Goal: Transaction & Acquisition: Purchase product/service

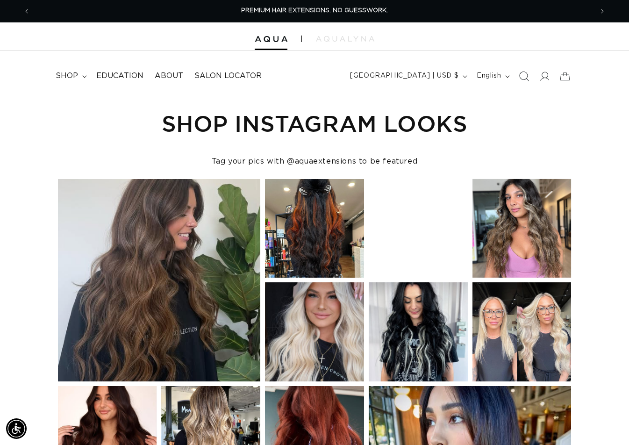
click at [521, 75] on icon "Search" at bounding box center [524, 76] width 10 height 10
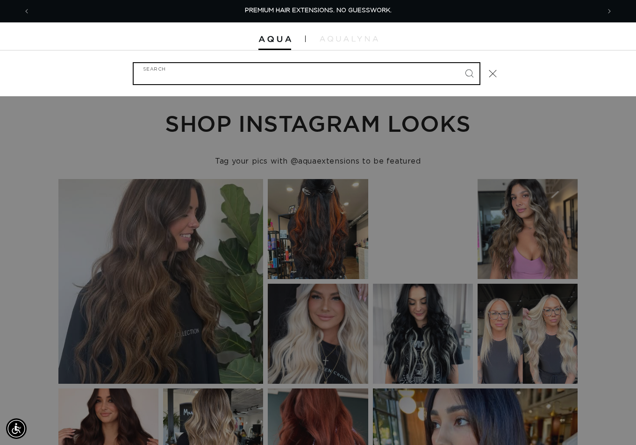
paste input "18" FUSION #8/24 DUO TONE"
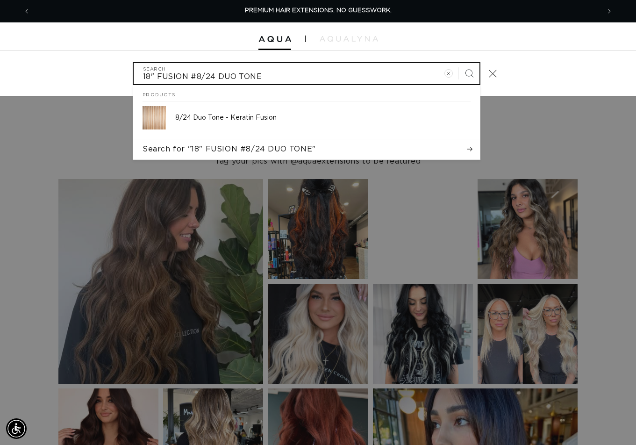
type input "18" FUSION #8/24 DUO TONE"
click at [459, 63] on button "Search" at bounding box center [469, 73] width 21 height 21
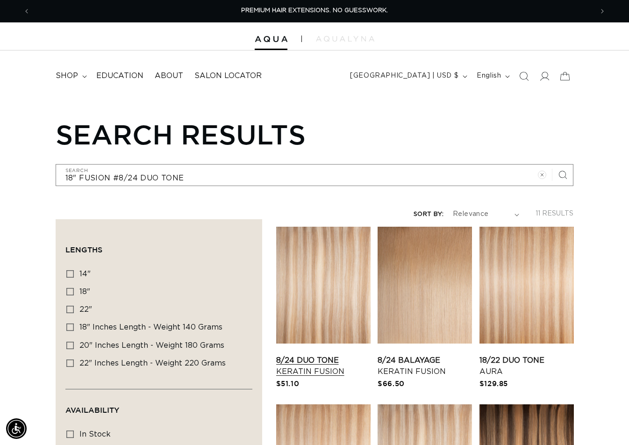
click at [311, 355] on link "8/24 Duo Tone Keratin Fusion" at bounding box center [323, 366] width 94 height 22
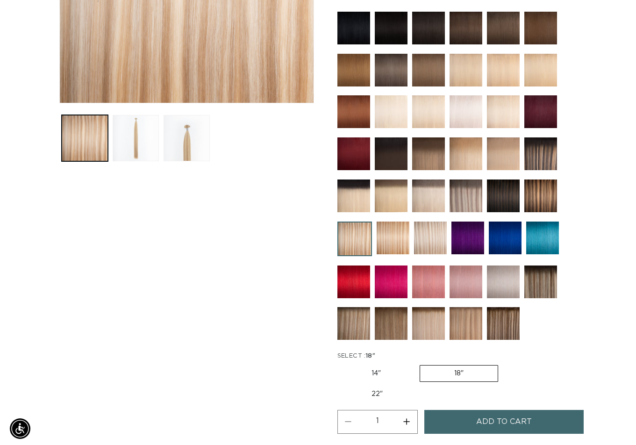
scroll to position [374, 0]
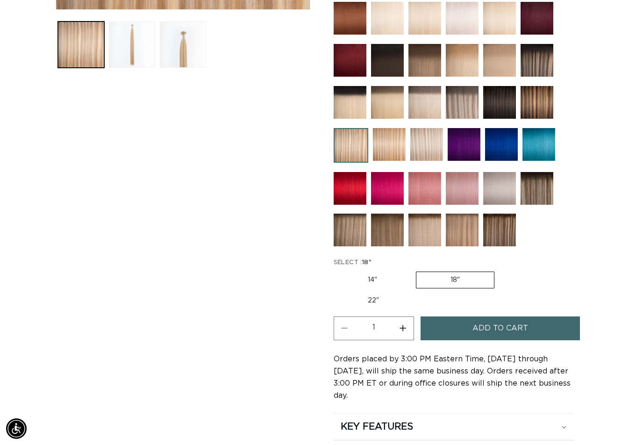
click at [483, 324] on span "Add to cart" at bounding box center [500, 328] width 56 height 24
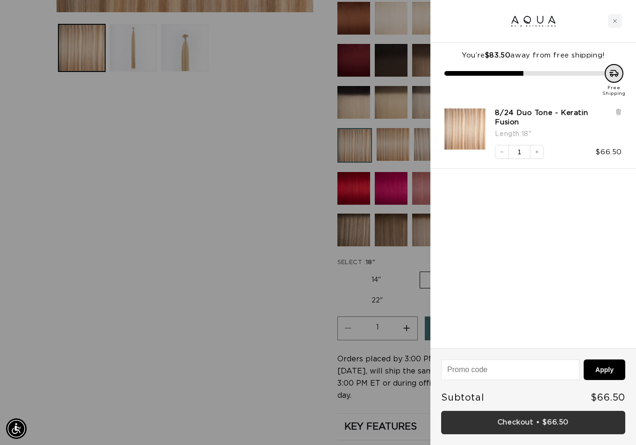
click at [535, 429] on link "Checkout • $66.50" at bounding box center [533, 423] width 184 height 24
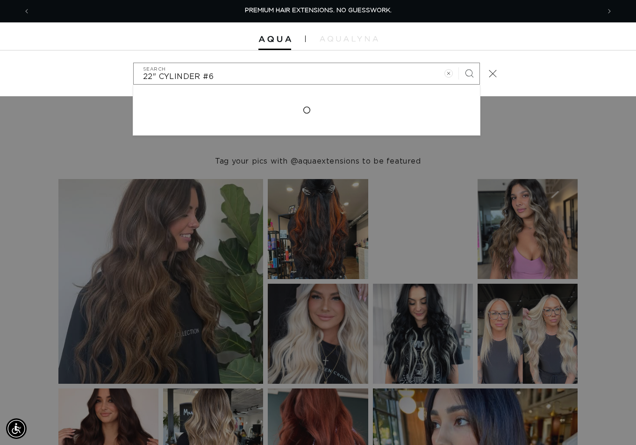
type input "22" CYLINDER #6"
click at [459, 63] on button "Search" at bounding box center [469, 73] width 21 height 21
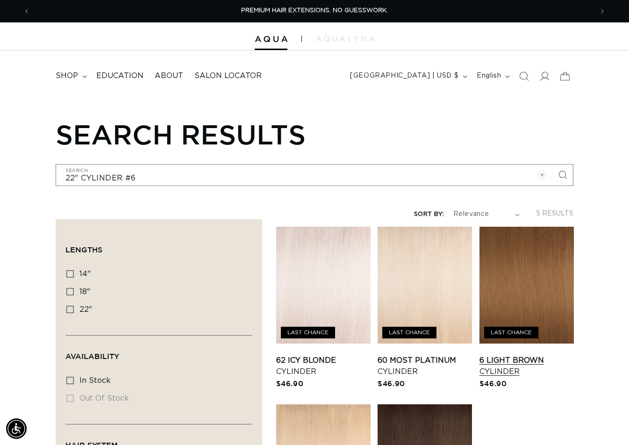
scroll to position [93, 0]
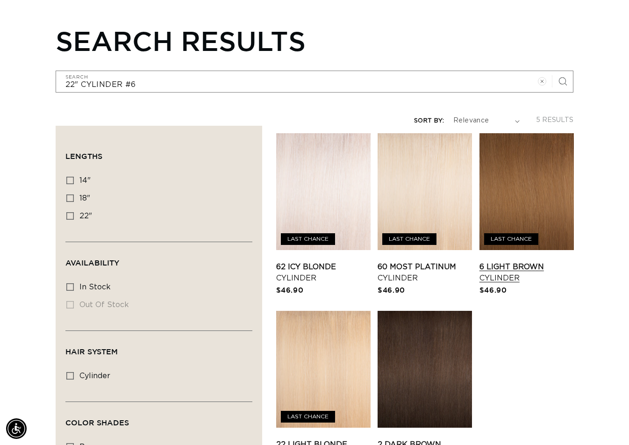
click at [545, 261] on link "6 Light Brown Cylinder" at bounding box center [526, 272] width 94 height 22
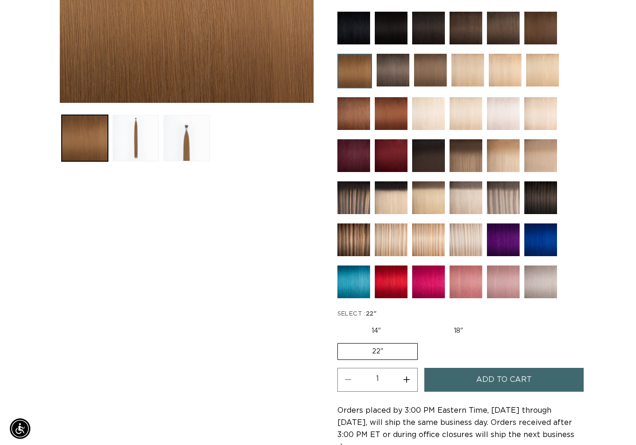
scroll to position [327, 0]
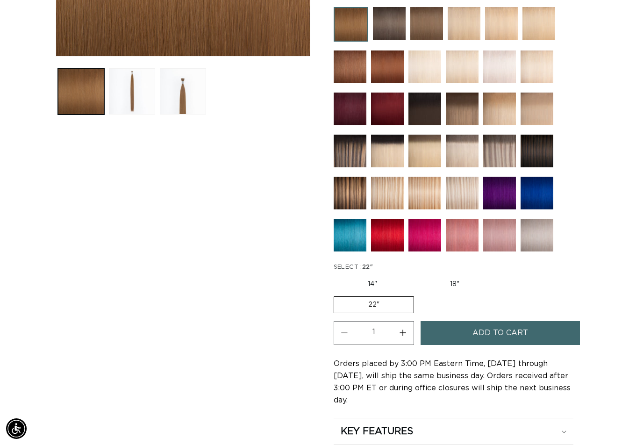
click at [405, 334] on button "Increase quantity for 6 Light Brown - Cylinder" at bounding box center [402, 333] width 21 height 24
type input "4"
click at [493, 337] on span "Add to cart" at bounding box center [500, 333] width 56 height 24
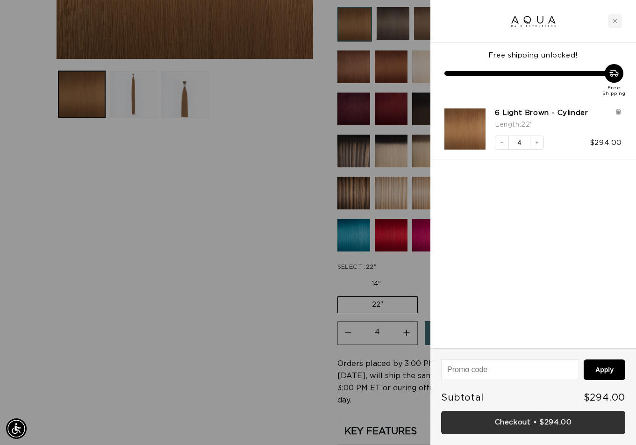
click at [527, 421] on link "Checkout • $294.00" at bounding box center [533, 423] width 184 height 24
